Goal: Task Accomplishment & Management: Use online tool/utility

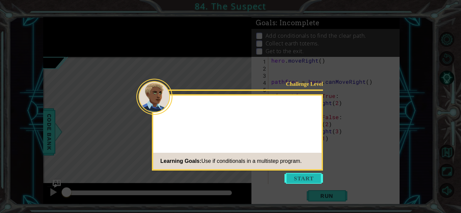
click at [297, 177] on button "Start" at bounding box center [303, 178] width 38 height 11
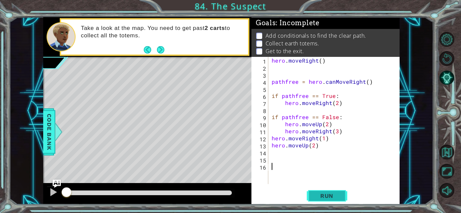
click at [311, 191] on button "Run" at bounding box center [326, 196] width 40 height 15
click at [320, 195] on span "Run" at bounding box center [326, 196] width 27 height 7
click at [318, 196] on span "Run" at bounding box center [326, 196] width 27 height 7
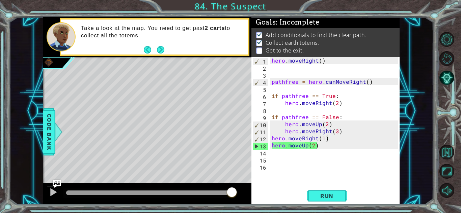
click at [327, 139] on div "hero . moveRight ( ) pathfree = hero . canMoveRight ( ) if pathfree == True : h…" at bounding box center [335, 128] width 131 height 142
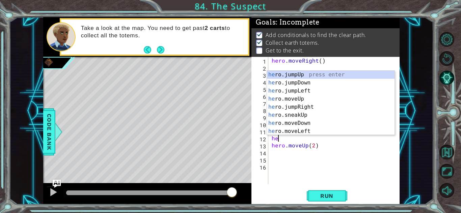
type textarea "h"
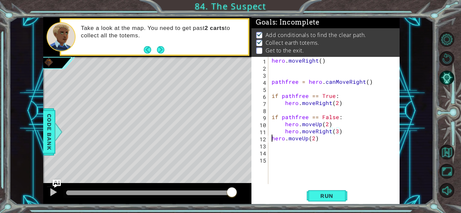
click at [271, 140] on div "hero . moveRight ( ) pathfree = hero . canMoveRight ( ) if pathfree == True : h…" at bounding box center [335, 128] width 131 height 142
type textarea "hero.moveUp(2)"
click at [343, 137] on div "hero . moveRight ( ) pathfree = hero . canMoveRight ( ) if pathfree == True : h…" at bounding box center [335, 128] width 131 height 142
click at [336, 199] on span "Run" at bounding box center [326, 196] width 27 height 7
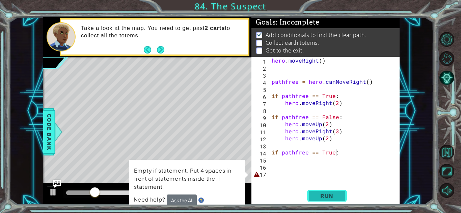
click at [322, 193] on span "Run" at bounding box center [326, 196] width 27 height 7
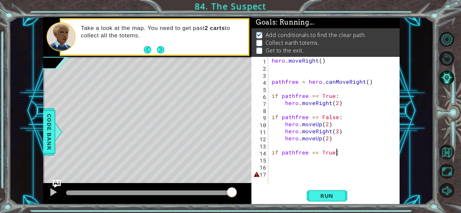
click at [214, 193] on div at bounding box center [149, 193] width 166 height 5
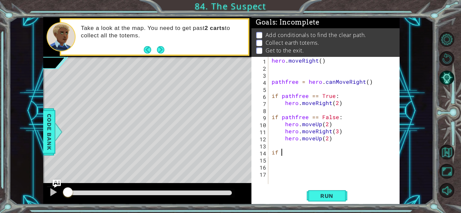
scroll to position [0, 0]
type textarea "i"
click at [317, 193] on span "Run" at bounding box center [326, 196] width 27 height 7
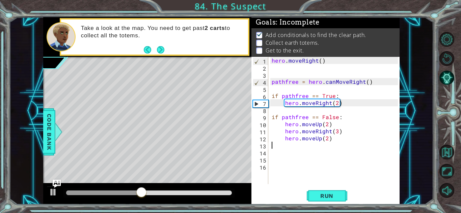
click at [337, 104] on div "hero . moveRight ( ) pathfree = hero . canMoveRight ( ) if pathfree == True : h…" at bounding box center [335, 128] width 131 height 142
type textarea "hero.moveRight(3)"
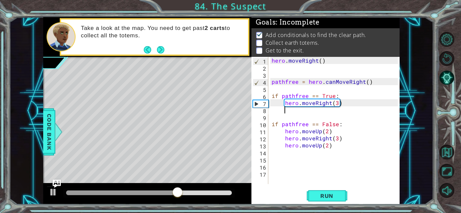
scroll to position [0, 1]
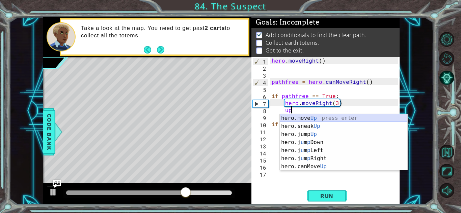
click at [345, 119] on div "hero.move Up press enter hero.sneak Up press enter hero.jump Up press enter her…" at bounding box center [343, 150] width 127 height 73
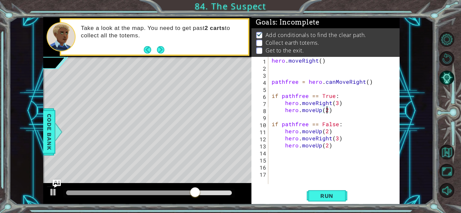
scroll to position [0, 3]
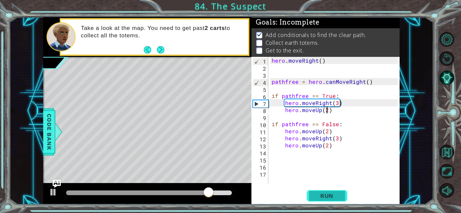
type textarea "hero.moveUp(2)"
click at [327, 195] on span "Run" at bounding box center [326, 196] width 27 height 7
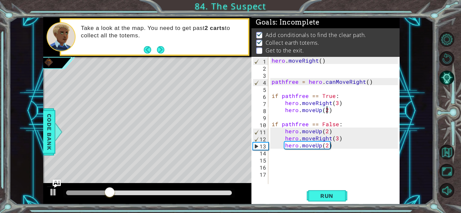
click at [344, 158] on div "hero . moveRight ( ) pathfree = hero . canMoveRight ( ) if pathfree == True : h…" at bounding box center [335, 128] width 131 height 142
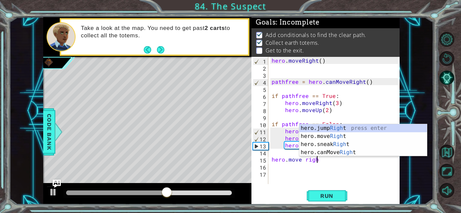
scroll to position [0, 3]
click at [338, 136] on div "hero.jump Right press enter hero.move Right press enter hero.sneak Right press …" at bounding box center [362, 148] width 127 height 49
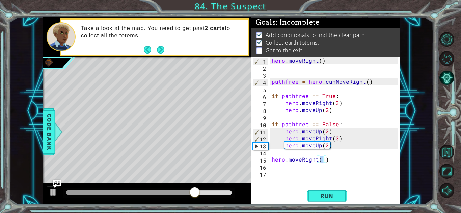
type textarea "hero.moveRight(3)"
click at [347, 161] on div "hero . moveRight ( ) pathfree = hero . canMoveRight ( ) if pathfree == True : h…" at bounding box center [335, 128] width 131 height 142
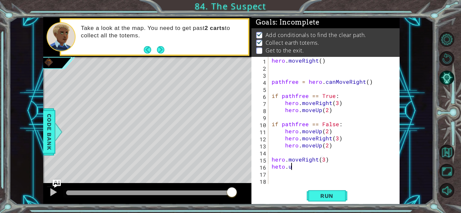
scroll to position [0, 1]
click at [282, 169] on div "hero . moveRight ( ) pathfree = hero . canMoveRight ( ) if pathfree == True : h…" at bounding box center [335, 128] width 131 height 142
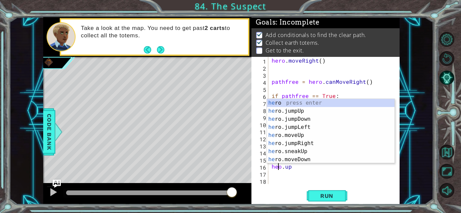
type textarea "hero.up"
click at [299, 171] on div "hero . moveRight ( ) pathfree = hero . canMoveRight ( ) if pathfree == True : h…" at bounding box center [335, 128] width 131 height 142
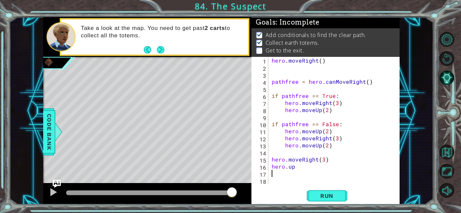
scroll to position [0, 0]
click at [299, 170] on div "hero . moveRight ( ) pathfree = hero . canMoveRight ( ) if pathfree == True : h…" at bounding box center [335, 128] width 131 height 142
click at [289, 168] on div "hero . moveRight ( ) pathfree = hero . canMoveRight ( ) if pathfree == True : h…" at bounding box center [335, 128] width 131 height 142
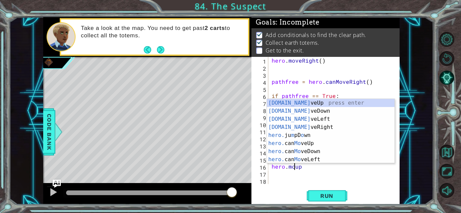
scroll to position [0, 1]
click at [297, 101] on div "[DOMAIN_NAME] veUp press enter [DOMAIN_NAME] veDown press enter [DOMAIN_NAME] v…" at bounding box center [330, 139] width 127 height 81
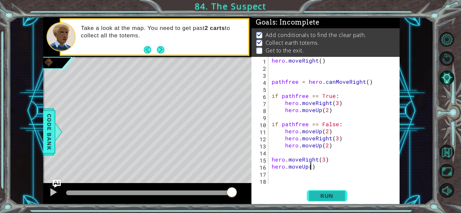
type textarea "hero.moveUp()"
click at [315, 199] on span "Run" at bounding box center [326, 196] width 27 height 7
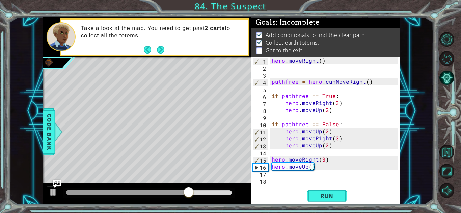
click at [324, 156] on div "hero . moveRight ( ) pathfree = hero . canMoveRight ( ) if pathfree == True : h…" at bounding box center [335, 128] width 131 height 142
click at [324, 162] on div "hero . moveRight ( ) pathfree = hero . canMoveRight ( ) if pathfree == True : h…" at bounding box center [335, 128] width 131 height 142
click at [337, 141] on div "hero . moveRight ( ) pathfree = hero . canMoveRight ( ) if pathfree == True : h…" at bounding box center [335, 128] width 131 height 142
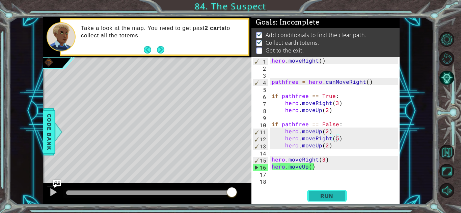
click at [319, 196] on span "Run" at bounding box center [326, 196] width 27 height 7
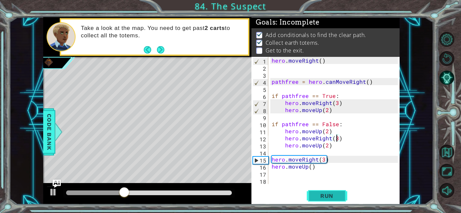
type textarea "hero.moveRight(3)"
click at [320, 197] on span "Run" at bounding box center [326, 196] width 27 height 7
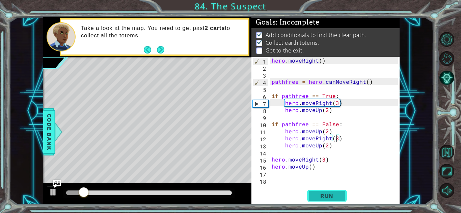
click at [320, 197] on span "Run" at bounding box center [326, 196] width 27 height 7
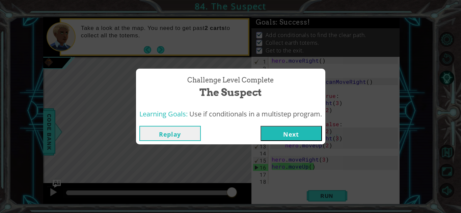
click at [279, 139] on button "Next" at bounding box center [290, 133] width 61 height 15
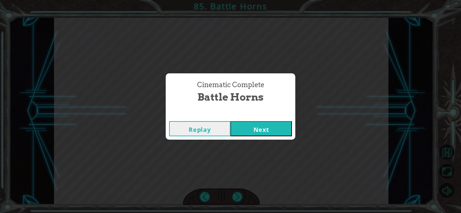
click at [273, 135] on button "Next" at bounding box center [260, 128] width 61 height 15
click at [246, 129] on button "Next" at bounding box center [260, 128] width 61 height 15
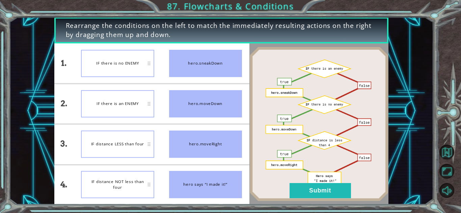
drag, startPoint x: 213, startPoint y: 111, endPoint x: 208, endPoint y: 80, distance: 32.1
click at [208, 80] on ul "hero.sneakDown hero.moveDown hero.moveRight hero says “I made it!”" at bounding box center [205, 123] width 88 height 161
click at [306, 179] on img at bounding box center [318, 124] width 139 height 155
click at [307, 184] on button "Submit" at bounding box center [319, 190] width 61 height 15
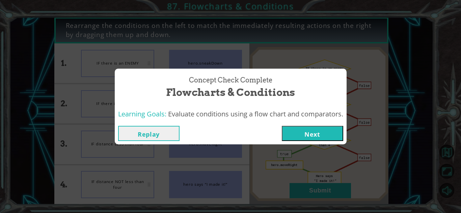
click at [296, 134] on button "Next" at bounding box center [312, 133] width 61 height 15
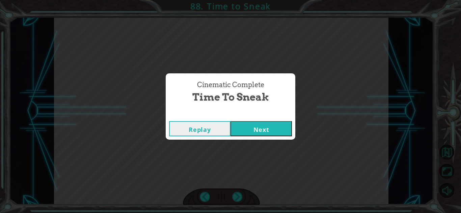
click at [268, 133] on button "Next" at bounding box center [260, 128] width 61 height 15
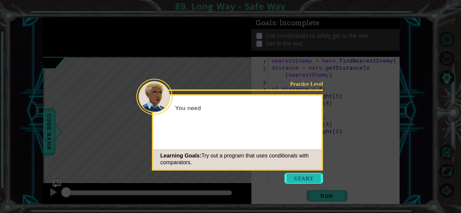
click at [301, 180] on button "Start" at bounding box center [303, 178] width 38 height 11
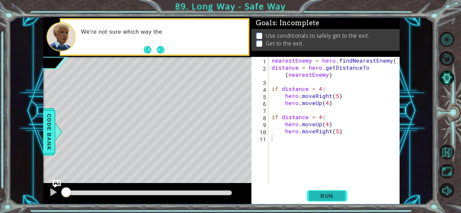
click at [317, 193] on span "Run" at bounding box center [326, 196] width 27 height 7
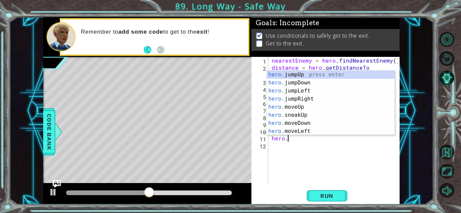
scroll to position [0, 1]
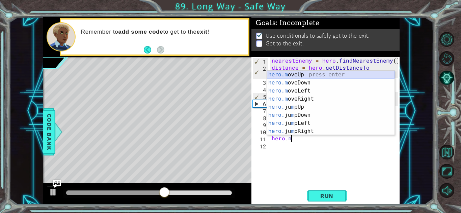
click at [306, 77] on div "hero.m oveUp press enter hero.m oveDown press enter hero.m oveLeft press enter …" at bounding box center [330, 111] width 127 height 81
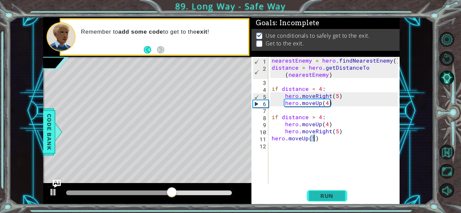
type textarea "hero.moveUp(1)"
click at [316, 192] on button "Run" at bounding box center [326, 196] width 40 height 15
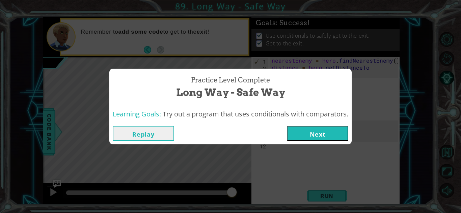
click at [312, 137] on button "Next" at bounding box center [317, 133] width 61 height 15
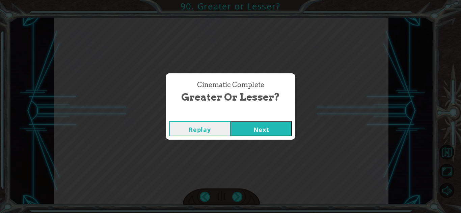
click at [250, 125] on button "Next" at bounding box center [260, 128] width 61 height 15
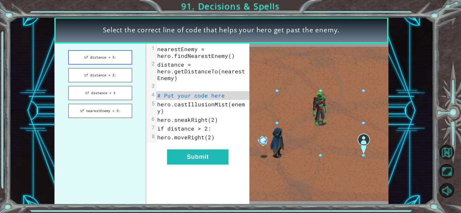
click at [111, 57] on button "if distance > 3:" at bounding box center [100, 57] width 64 height 14
click at [101, 74] on button "if distance < 3:" at bounding box center [100, 75] width 64 height 14
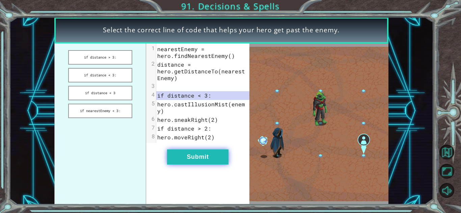
click at [213, 159] on button "Submit" at bounding box center [197, 157] width 61 height 15
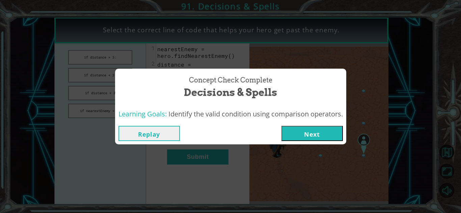
click at [325, 134] on button "Next" at bounding box center [311, 133] width 61 height 15
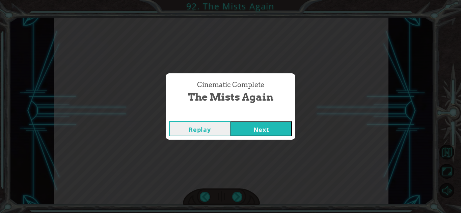
click at [247, 127] on button "Next" at bounding box center [260, 128] width 61 height 15
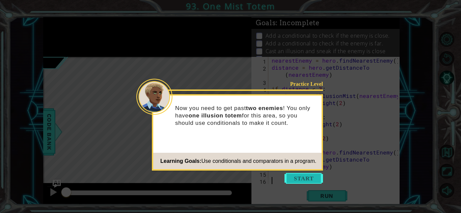
click at [297, 177] on button "Start" at bounding box center [303, 178] width 38 height 11
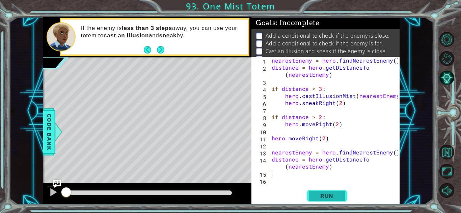
click at [314, 197] on span "Run" at bounding box center [326, 196] width 27 height 7
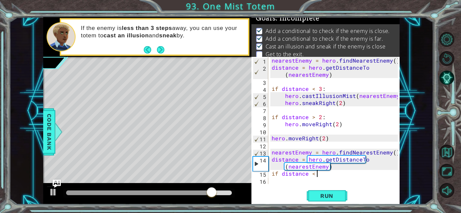
scroll to position [0, 3]
type textarea "if distance < 3:"
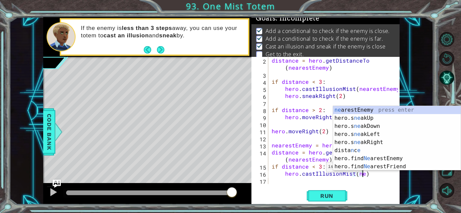
scroll to position [0, 5]
click at [361, 159] on div "ne arestEnemy press enter hero.s ne akUp press enter hero.s ne akDown press ent…" at bounding box center [396, 146] width 127 height 81
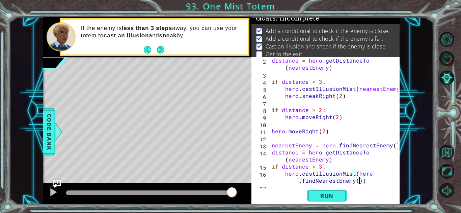
scroll to position [14, 0]
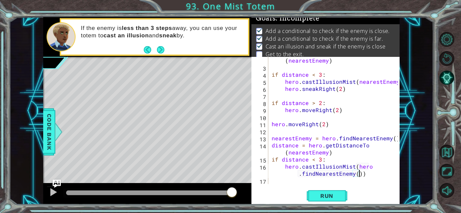
click at [318, 174] on div "distance = hero . getDistanceTo ( nearestEnemy ) if distance < 3 : hero . castI…" at bounding box center [335, 124] width 131 height 149
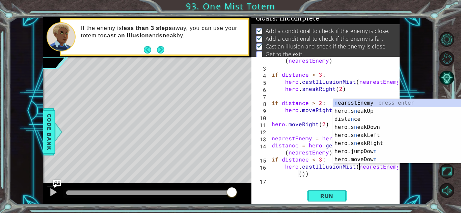
click at [302, 174] on div "distance = hero . getDistanceTo ( nearestEnemy ) if distance < 3 : hero . castI…" at bounding box center [335, 124] width 131 height 149
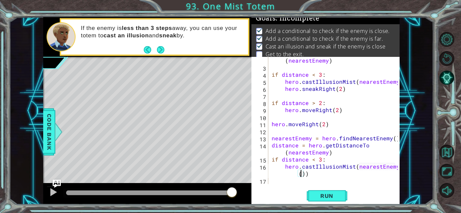
click at [303, 174] on div "distance = hero . getDistanceTo ( nearestEnemy ) if distance < 3 : hero . castI…" at bounding box center [335, 124] width 131 height 149
type textarea "hero.castIllusionMist(nearestEnemy)"
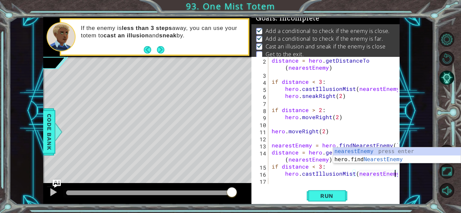
scroll to position [7, 0]
click at [298, 180] on div "distance = hero . getDistanceTo ( nearestEnemy ) if distance < 3 : hero . castI…" at bounding box center [335, 131] width 131 height 149
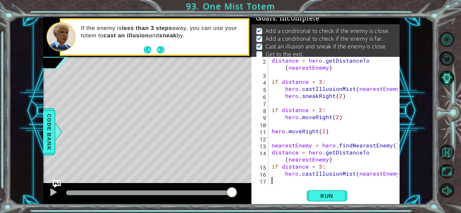
scroll to position [0, 0]
click at [395, 177] on div at bounding box center [394, 117] width 7 height 135
type textarea "hero.castIllusionMist(nearestEnemy)"
click at [398, 176] on div "hero.castIllusionMist(nearestEnemy) 2 3 4 5 6 7 8 9 10 11 12 13 14 15 16 17 dis…" at bounding box center [325, 131] width 148 height 148
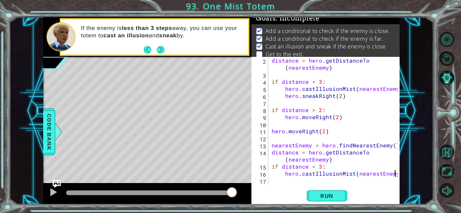
click at [397, 176] on div at bounding box center [394, 117] width 7 height 135
click at [370, 179] on div "distance = hero . getDistanceTo ( nearestEnemy ) if distance < 3 : hero . castI…" at bounding box center [335, 131] width 131 height 149
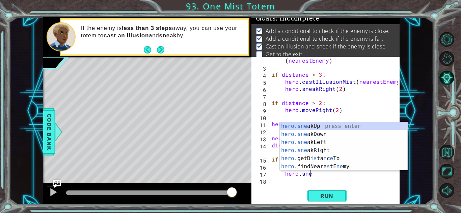
scroll to position [0, 2]
click at [308, 151] on div "hero.sne akUp press enter hero.sne akDown press enter hero.sne akLeft press ent…" at bounding box center [343, 154] width 127 height 65
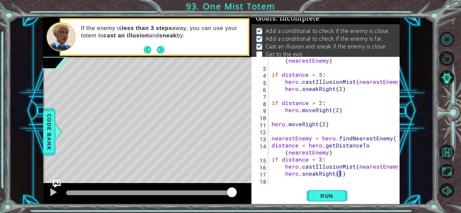
type textarea "hero.sneakRight(2)"
click at [349, 176] on div "distance = hero . getDistanceTo ( nearestEnemy ) if distance < 3 : hero . castI…" at bounding box center [335, 124] width 131 height 149
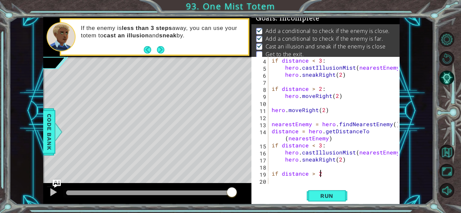
scroll to position [0, 3]
type textarea "if distance > 2:"
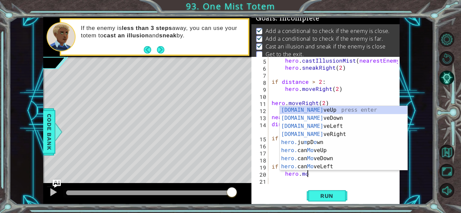
scroll to position [0, 2]
click at [342, 136] on div "[DOMAIN_NAME] v e Up press enter [DOMAIN_NAME] v e Down press enter [DOMAIN_NAM…" at bounding box center [343, 146] width 127 height 81
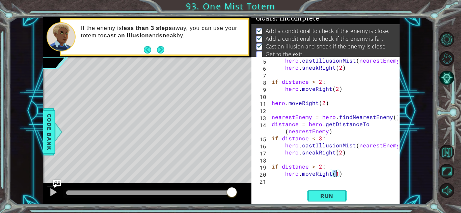
scroll to position [0, 4]
click at [332, 204] on div "hero.moveRight(2) 5 6 7 8 9 10 11 12 13 14 15 16 17 18 19 20 21 hero . castIllu…" at bounding box center [325, 131] width 148 height 148
click at [328, 199] on button "Run" at bounding box center [326, 196] width 40 height 15
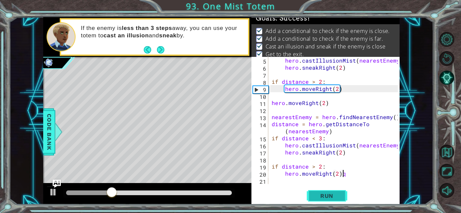
scroll to position [0, 4]
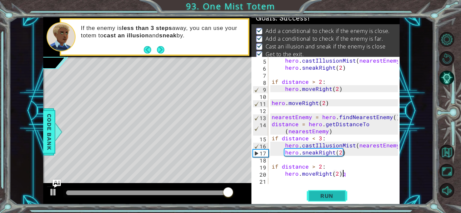
type textarea "hero.moveRight(2)q"
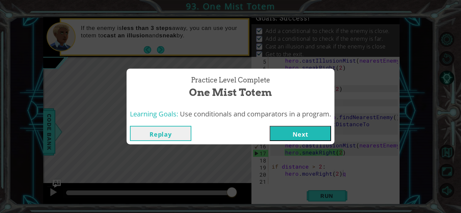
click at [296, 133] on button "Next" at bounding box center [299, 133] width 61 height 15
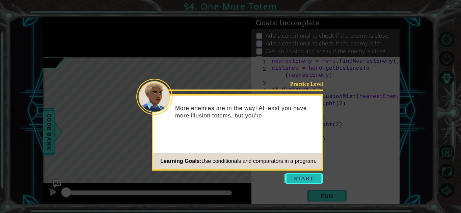
click at [303, 177] on button "Start" at bounding box center [303, 178] width 38 height 11
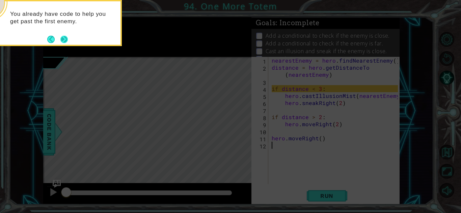
click at [64, 38] on button "Next" at bounding box center [64, 39] width 12 height 12
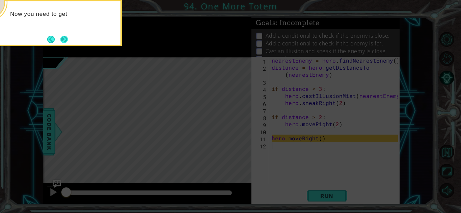
click at [64, 39] on button "Next" at bounding box center [63, 38] width 9 height 9
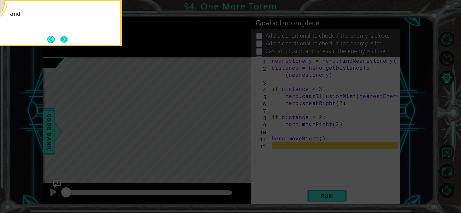
click at [65, 39] on button "Next" at bounding box center [63, 39] width 7 height 7
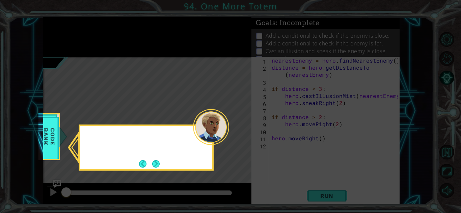
click at [65, 39] on icon at bounding box center [230, 106] width 461 height 213
click at [156, 164] on button "Next" at bounding box center [155, 164] width 8 height 8
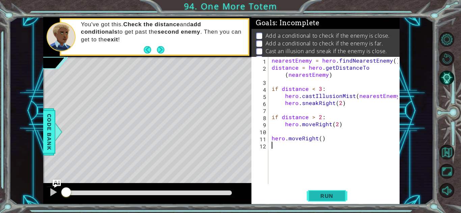
click at [318, 195] on span "Run" at bounding box center [326, 196] width 27 height 7
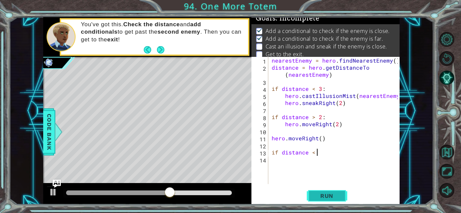
scroll to position [0, 3]
type textarea "if distance < 3:"
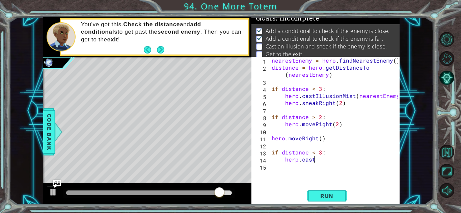
click at [297, 158] on div "nearestEnemy = hero . findNearestEnemy ( ) distance = hero . getDistanceTo ( ne…" at bounding box center [335, 128] width 131 height 142
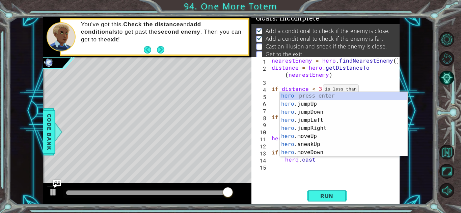
scroll to position [0, 1]
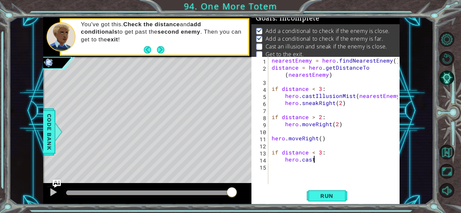
click at [318, 161] on div "nearestEnemy = hero . findNearestEnemy ( ) distance = hero . getDistanceTo ( ne…" at bounding box center [335, 128] width 131 height 142
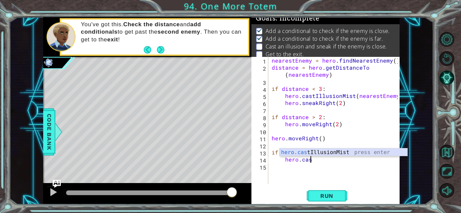
click at [323, 152] on div "hero.cas tIllusionMist press enter" at bounding box center [343, 161] width 127 height 24
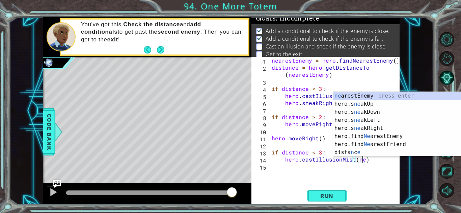
scroll to position [0, 6]
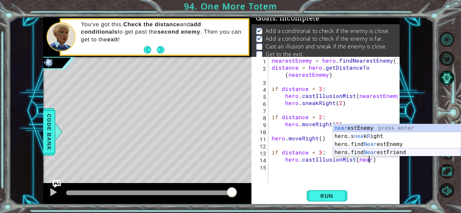
type textarea "hero.castIllusionMist(nearestEnemy)"
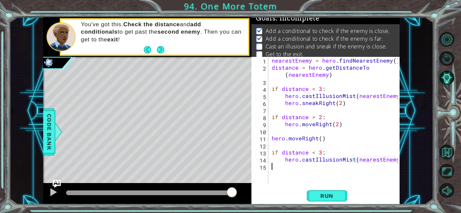
click at [326, 168] on div "nearestEnemy = hero . findNearestEnemy ( ) distance = hero . getDistanceTo ( ne…" at bounding box center [335, 128] width 131 height 142
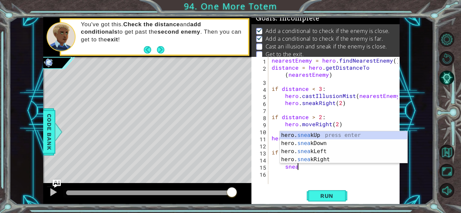
scroll to position [0, 1]
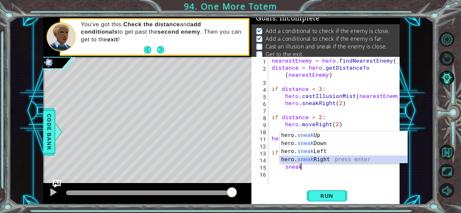
click at [328, 162] on div "hero. sneak Up press enter hero. sneak Down press enter hero. sneak Left press …" at bounding box center [343, 155] width 127 height 49
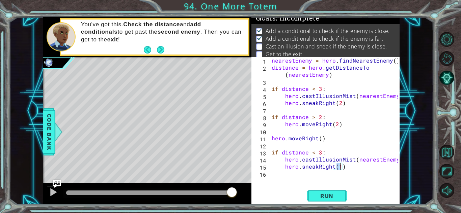
type textarea "hero.sneakRight(2)"
click at [345, 168] on div "nearestEnemy = hero . findNearestEnemy ( ) distance = hero . getDistanceTo ( ne…" at bounding box center [335, 128] width 131 height 142
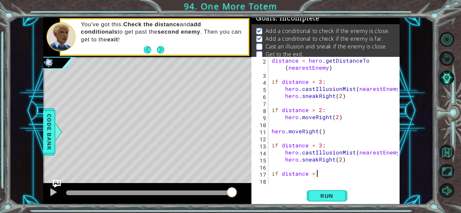
scroll to position [0, 3]
type textarea "if distance > 2:"
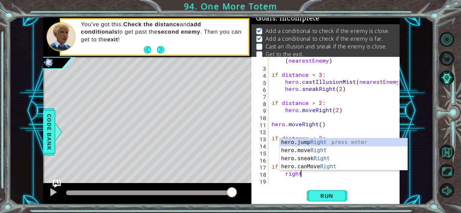
scroll to position [0, 1]
click at [340, 154] on div "hero.jump Right press enter hero.move Right press enter hero.sneak Right press …" at bounding box center [343, 163] width 127 height 49
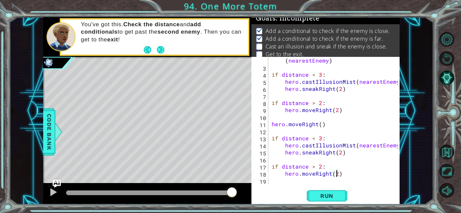
scroll to position [0, 4]
type textarea "hero.moveRight(2)"
click at [320, 200] on button "Run" at bounding box center [326, 196] width 40 height 15
click at [325, 197] on span "Run" at bounding box center [326, 196] width 27 height 7
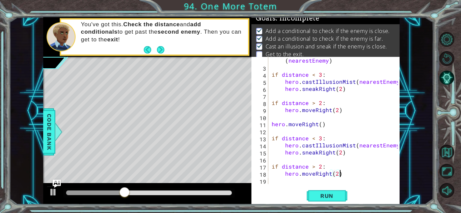
click at [344, 177] on div "distance = hero . getDistanceTo ( nearestEnemy ) if distance < 3 : hero . castI…" at bounding box center [335, 124] width 131 height 149
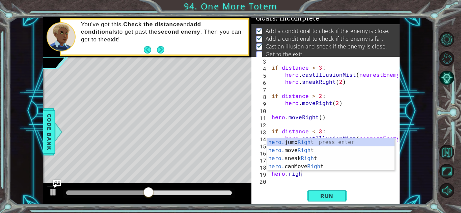
scroll to position [0, 2]
click at [333, 149] on div "hero. jump Right press enter hero. move Right press enter hero. sneak Right pre…" at bounding box center [330, 163] width 127 height 49
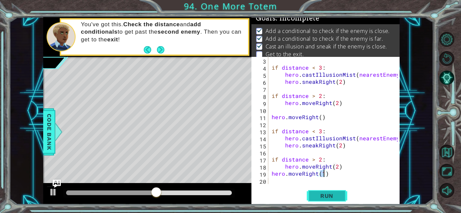
type textarea "hero.moveRight(1)"
click at [319, 196] on span "Run" at bounding box center [326, 196] width 27 height 7
click at [328, 177] on div "if distance < 3 : hero . castIllusionMist ( nearestEnemy ) hero . sneakRight ( …" at bounding box center [335, 128] width 131 height 142
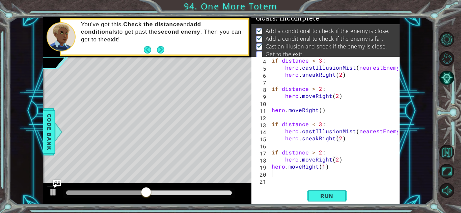
scroll to position [28, 0]
type textarea "h"
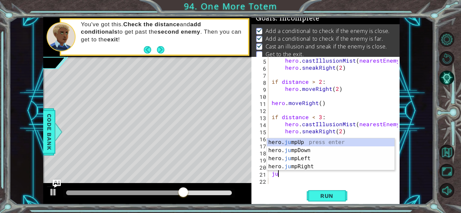
scroll to position [0, 3]
type textarea "hero.moveUp(1)jump"
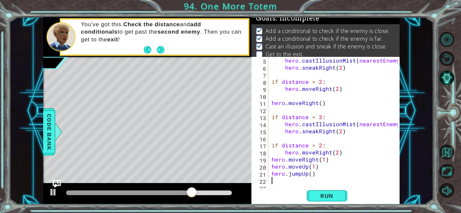
scroll to position [42, 0]
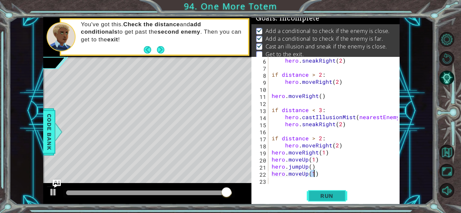
type textarea "hero.moveUp(1)"
click at [315, 196] on span "Run" at bounding box center [326, 196] width 27 height 7
click at [315, 197] on span "Run" at bounding box center [326, 196] width 27 height 7
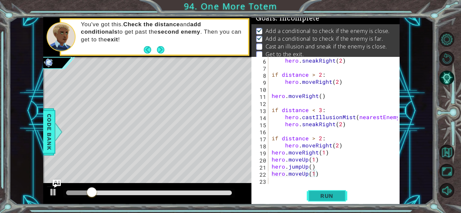
click at [312, 199] on button "Run" at bounding box center [326, 196] width 40 height 15
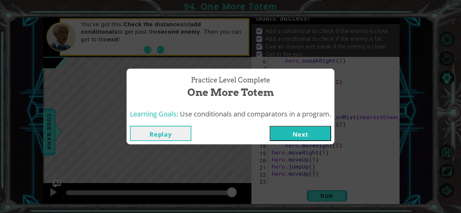
click at [295, 137] on button "Next" at bounding box center [299, 133] width 61 height 15
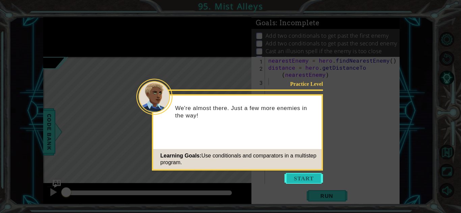
click at [298, 181] on button "Start" at bounding box center [303, 178] width 38 height 11
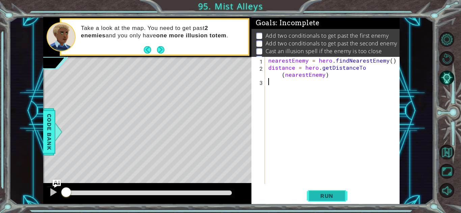
click at [315, 190] on button "Run" at bounding box center [326, 196] width 40 height 15
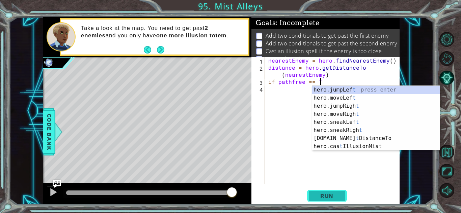
scroll to position [0, 3]
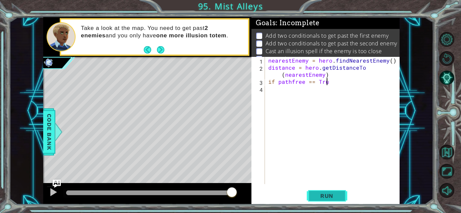
type textarea "if pathfree == True"
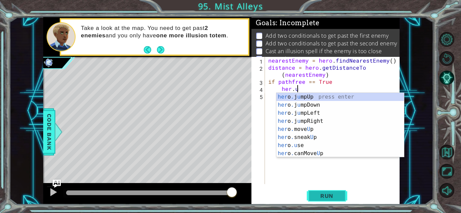
scroll to position [0, 2]
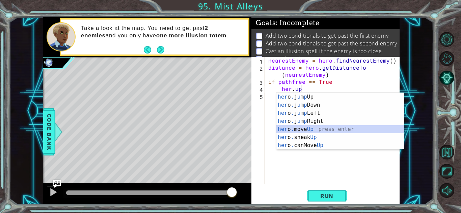
click at [297, 131] on div "her o . j u m p Up press enter her o . j u m p Down press enter her o . j u m p…" at bounding box center [339, 129] width 127 height 73
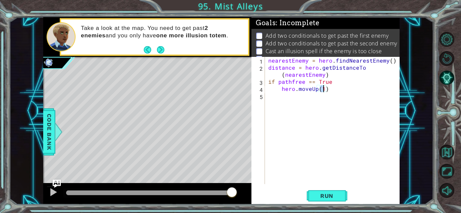
type textarea "hero.moveUp(2)"
click at [334, 91] on div "nearestEnemy = hero . findNearestEnemy ( ) distance = hero . getDistanceTo ( ne…" at bounding box center [334, 128] width 134 height 142
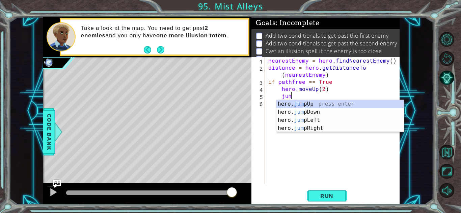
scroll to position [0, 1]
type textarea "jump"
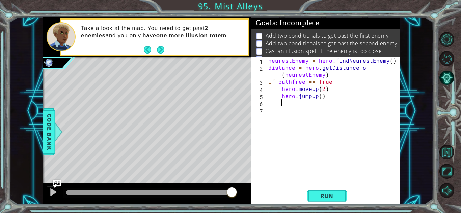
scroll to position [0, 1]
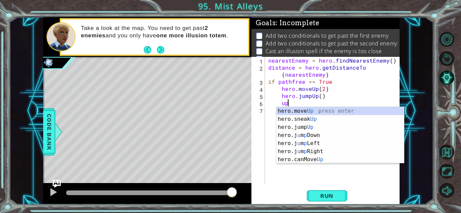
type textarea "hero.moveUp(1)"
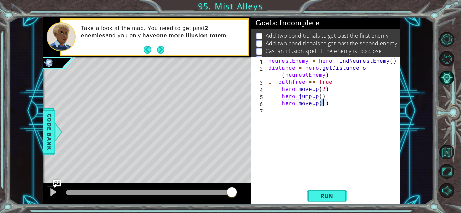
click at [301, 108] on div "nearestEnemy = hero . findNearestEnemy ( ) distance = hero . getDistanceTo ( ne…" at bounding box center [334, 128] width 134 height 142
click at [328, 105] on div "nearestEnemy = hero . findNearestEnemy ( ) distance = hero . getDistanceTo ( ne…" at bounding box center [334, 128] width 134 height 142
type textarea "hero.moveUp(1)"
type textarea "l"
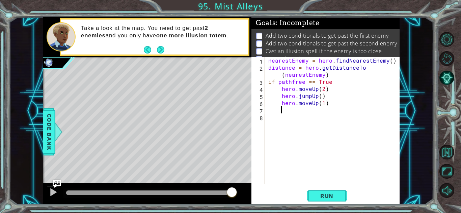
scroll to position [0, 1]
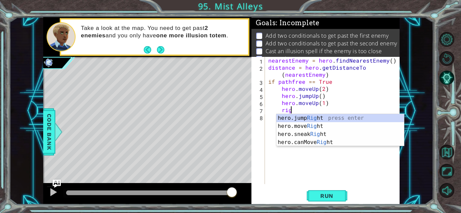
type textarea "right"
click at [281, 112] on div "nearestEnemy = hero . findNearestEnemy ( ) distance = hero . getDistanceTo ( ne…" at bounding box center [334, 128] width 134 height 142
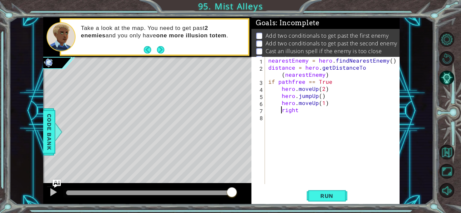
click at [303, 110] on div "nearestEnemy = hero . findNearestEnemy ( ) distance = hero . getDistanceTo ( ne…" at bounding box center [334, 128] width 134 height 142
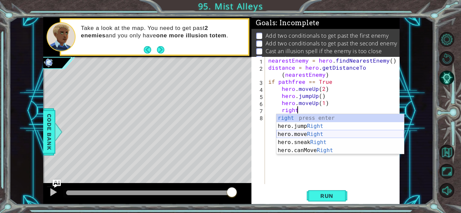
click at [297, 133] on div "right press enter hero.jump Right press enter hero.move Right press enter hero.…" at bounding box center [339, 142] width 127 height 57
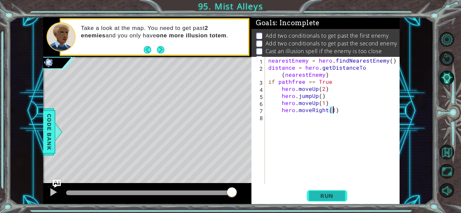
click at [318, 195] on span "Run" at bounding box center [326, 196] width 27 height 7
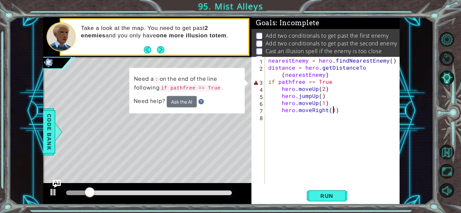
click at [330, 82] on div "nearestEnemy = hero . findNearestEnemy ( ) distance = hero . getDistanceTo ( ne…" at bounding box center [334, 128] width 134 height 142
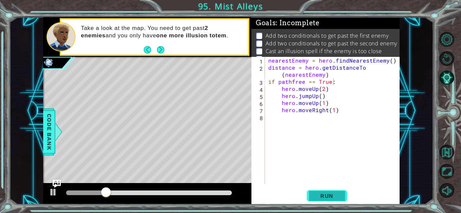
click at [326, 191] on button "Run" at bounding box center [326, 196] width 40 height 15
click at [324, 198] on span "Run" at bounding box center [326, 196] width 27 height 7
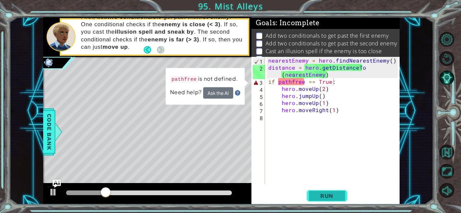
click at [331, 198] on span "Run" at bounding box center [326, 196] width 27 height 7
click at [220, 94] on button "Ask the AI" at bounding box center [218, 93] width 30 height 12
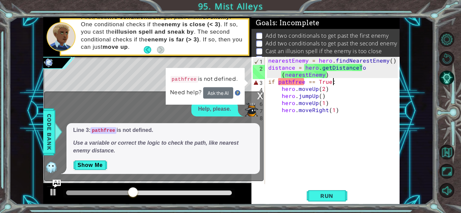
scroll to position [0, 3]
click at [224, 97] on button "Ask the AI" at bounding box center [218, 92] width 30 height 11
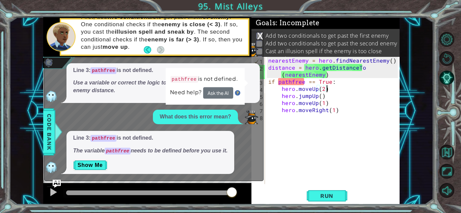
click at [336, 74] on div "nearestEnemy = hero . findNearestEnemy ( ) distance = hero . getDistanceTo ( ne…" at bounding box center [334, 128] width 134 height 142
type textarea "distance = hero.getDistanceTo(nearestEnemy)"
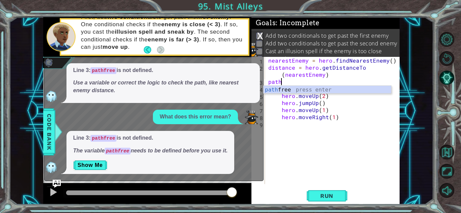
scroll to position [0, 0]
click at [310, 88] on div "path free press enter" at bounding box center [326, 98] width 127 height 24
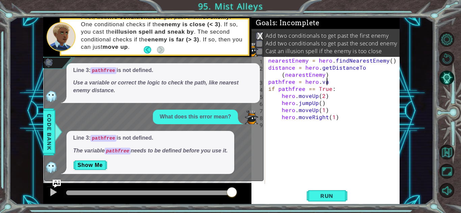
scroll to position [0, 3]
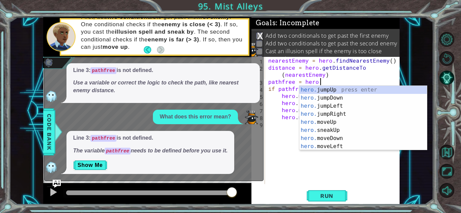
type textarea "pathfree = hero.c"
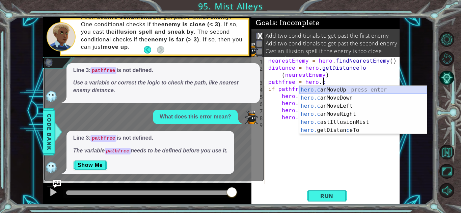
click at [328, 90] on div "hero.c anMoveUp press enter hero.c anMoveDown press enter hero.c anMoveLeft pre…" at bounding box center [362, 118] width 127 height 65
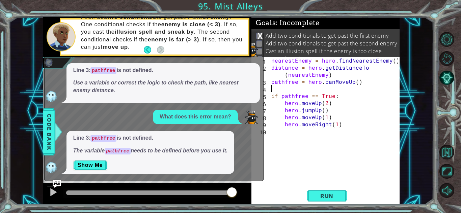
scroll to position [0, 0]
click at [319, 196] on span "Run" at bounding box center [326, 196] width 27 height 7
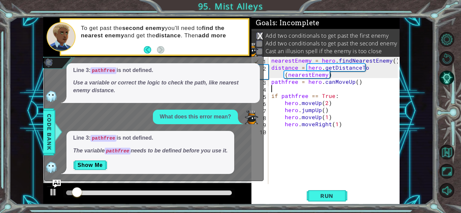
click at [259, 34] on div "x" at bounding box center [260, 35] width 6 height 7
